Goal: Check status: Check status

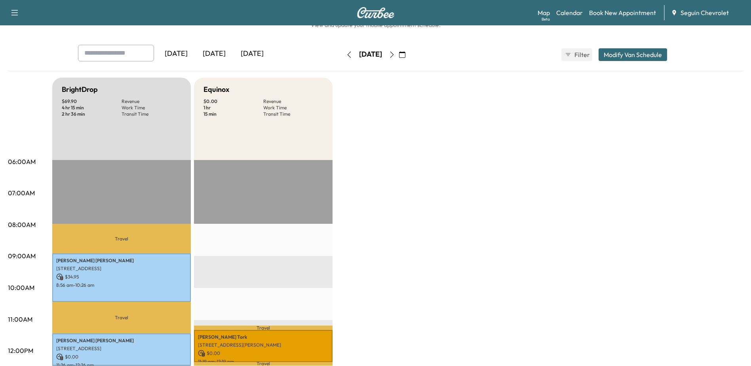
scroll to position [40, 0]
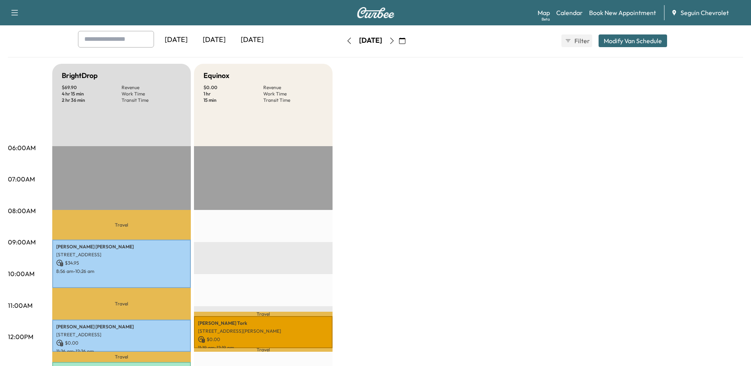
click at [217, 37] on div "[DATE]" at bounding box center [214, 40] width 38 height 18
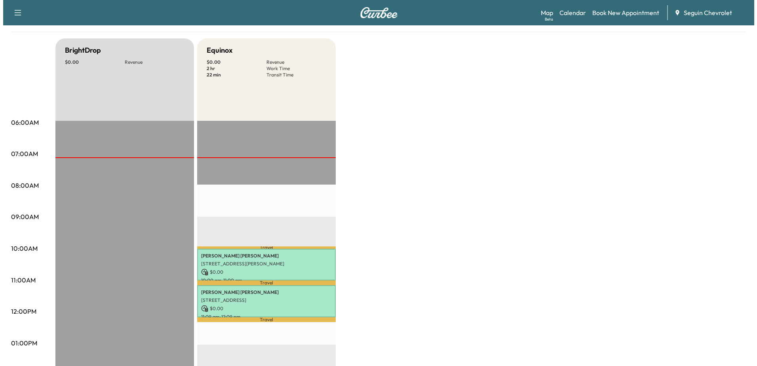
scroll to position [79, 0]
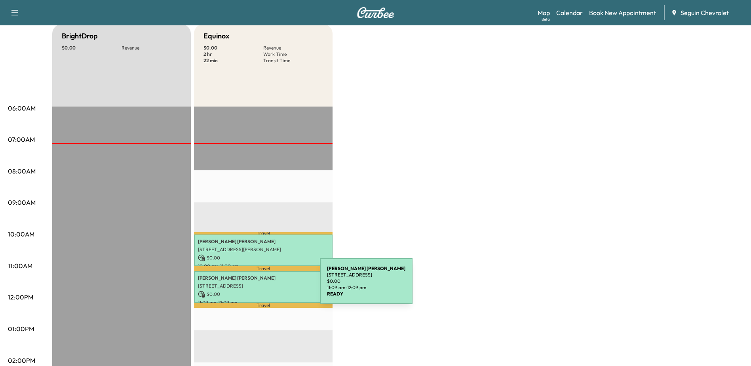
click at [261, 286] on p "[STREET_ADDRESS]" at bounding box center [263, 286] width 131 height 6
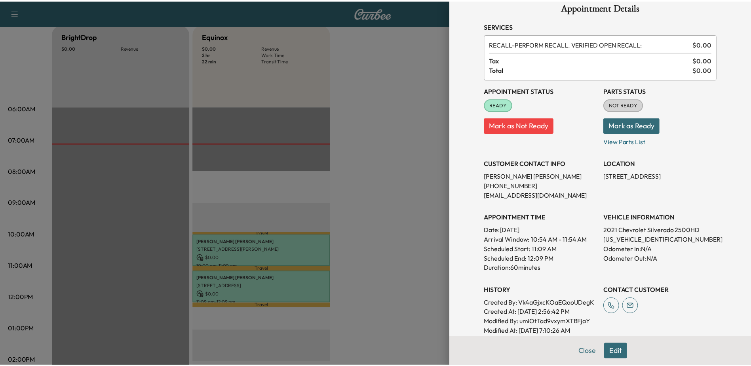
scroll to position [0, 0]
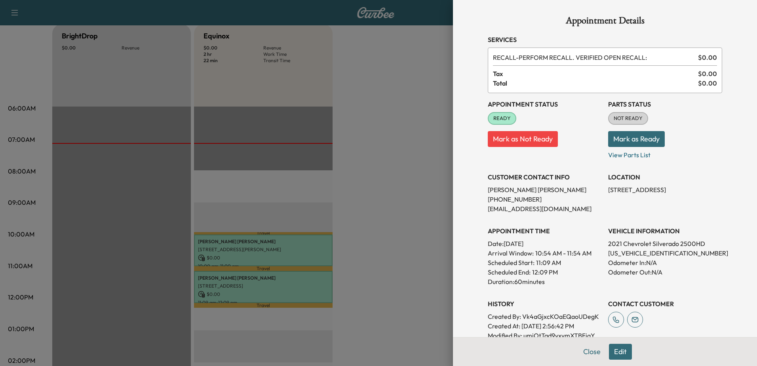
click at [624, 137] on button "Mark as Ready" at bounding box center [636, 139] width 57 height 16
click at [400, 209] on div at bounding box center [378, 183] width 757 height 366
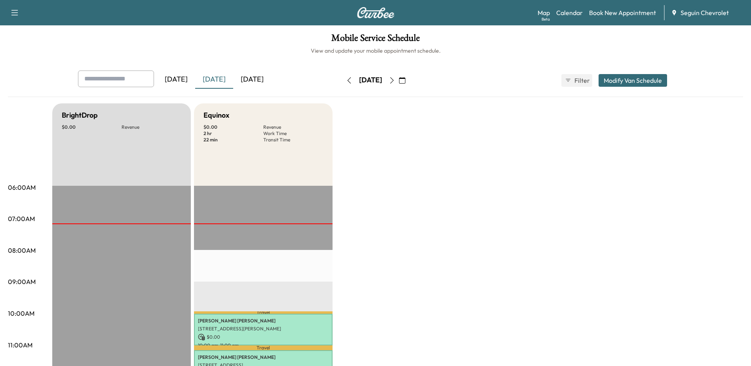
click at [259, 81] on div "[DATE]" at bounding box center [252, 79] width 38 height 18
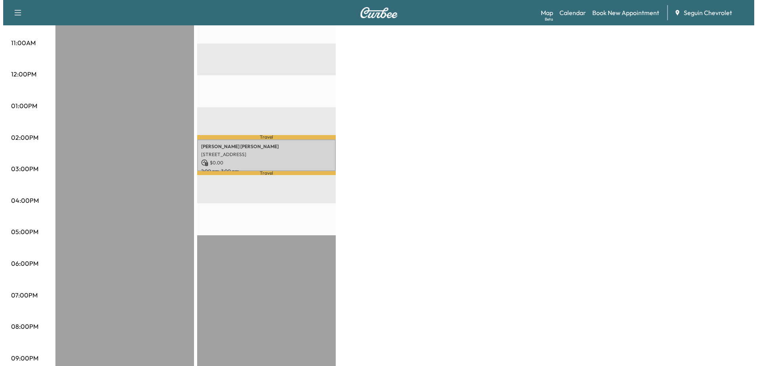
scroll to position [317, 0]
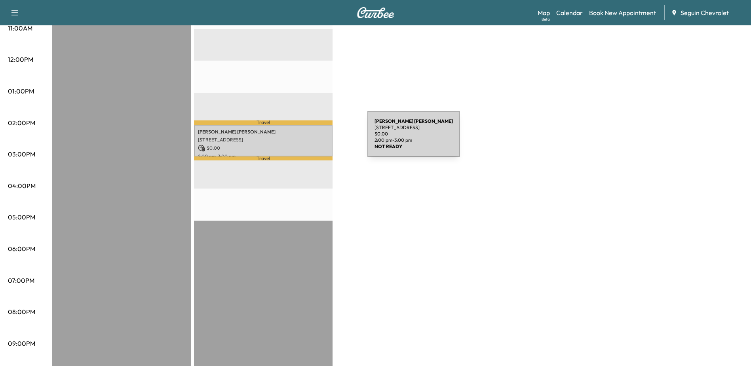
click at [308, 139] on p "[STREET_ADDRESS]" at bounding box center [263, 140] width 131 height 6
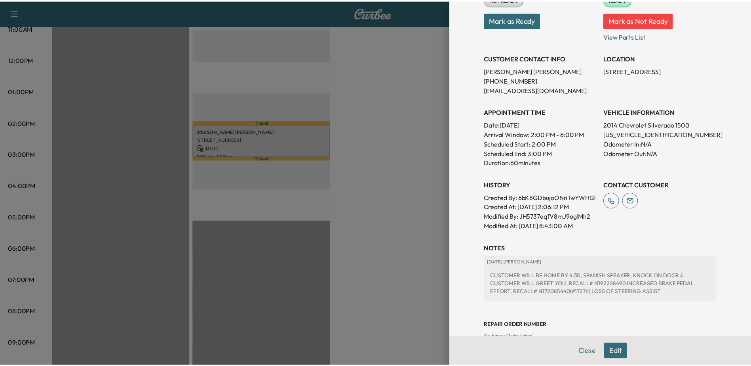
scroll to position [0, 0]
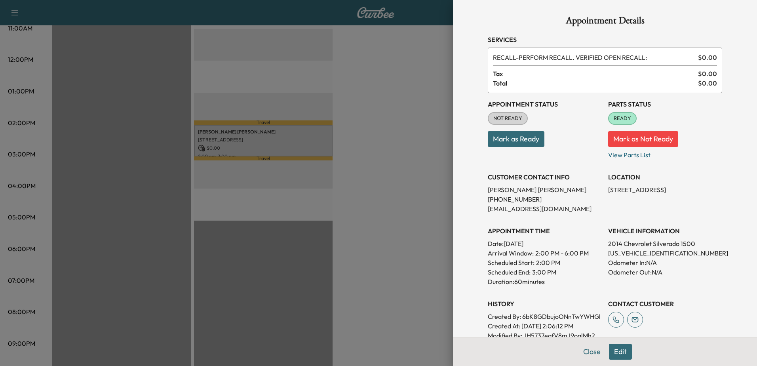
click at [383, 103] on div at bounding box center [378, 183] width 757 height 366
